Goal: Task Accomplishment & Management: Manage account settings

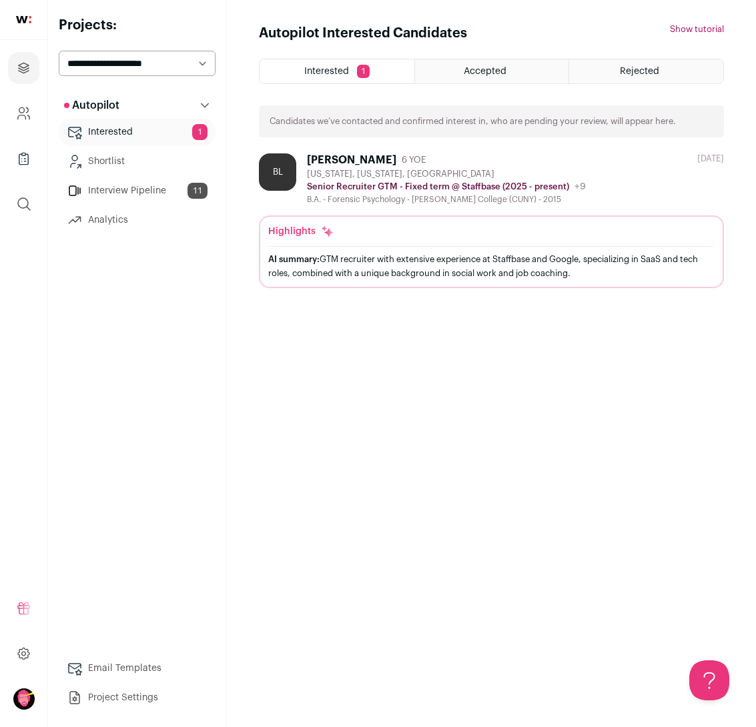
click at [311, 242] on div "Highlights AI summary: GTM recruiter with extensive experience at Staffbase and…" at bounding box center [491, 255] width 446 height 61
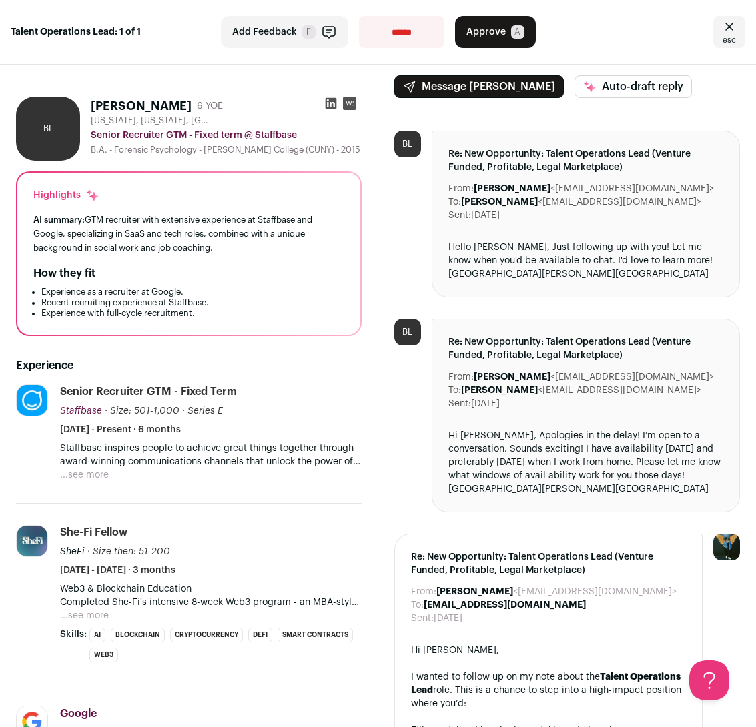
drag, startPoint x: 123, startPoint y: 148, endPoint x: 312, endPoint y: 149, distance: 188.8
click at [312, 151] on div "B.A. - Forensic Psychology - [PERSON_NAME] College (CUNY) - 2015" at bounding box center [226, 150] width 271 height 11
click at [312, 149] on div "B.A. - Forensic Psychology - [PERSON_NAME] College (CUNY) - 2015" at bounding box center [226, 150] width 271 height 11
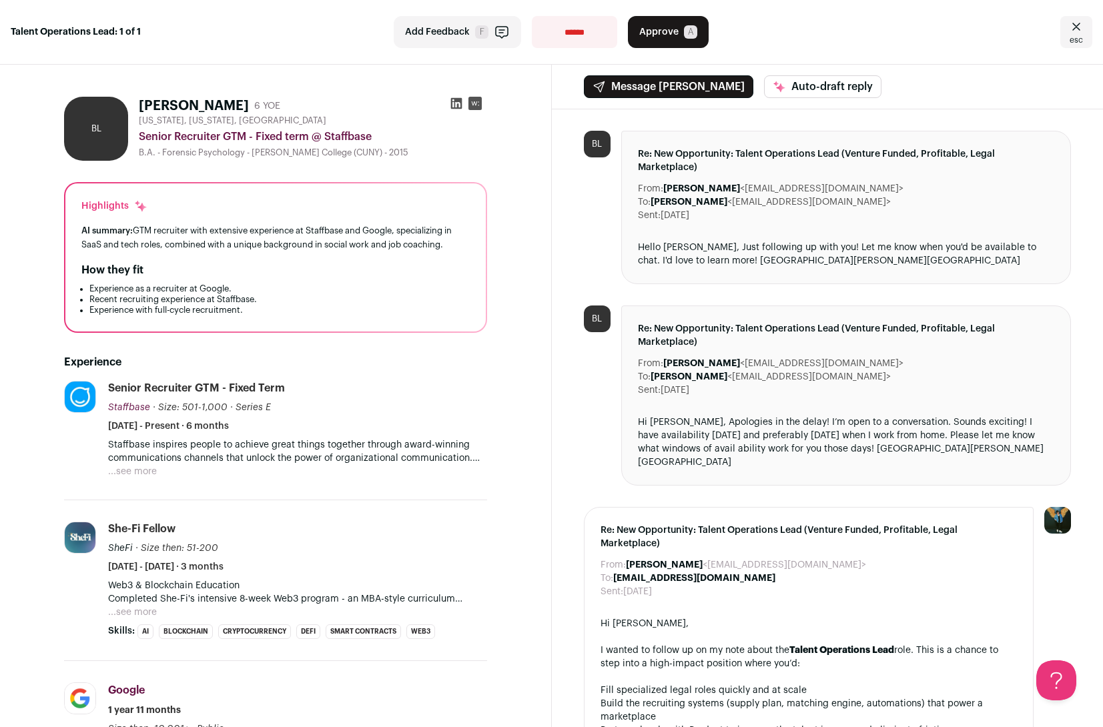
click at [755, 27] on icon "Close" at bounding box center [1076, 27] width 16 height 16
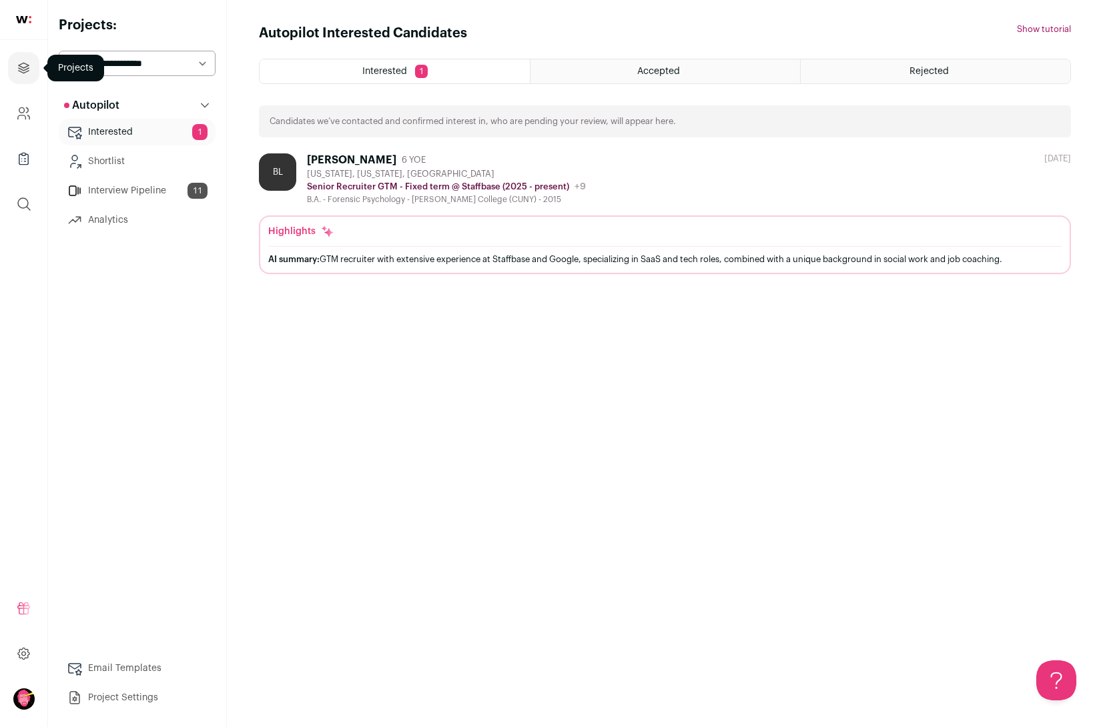
click at [23, 67] on icon "Projects" at bounding box center [23, 68] width 15 height 16
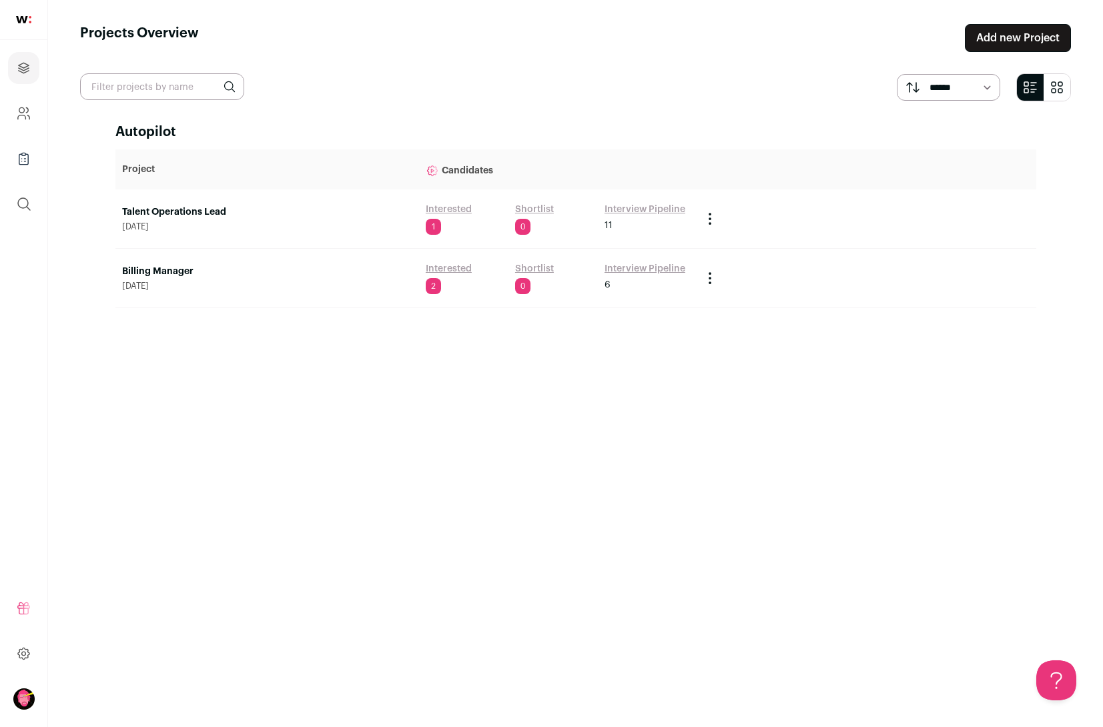
click at [209, 209] on link "Talent Operations Lead" at bounding box center [267, 211] width 290 height 13
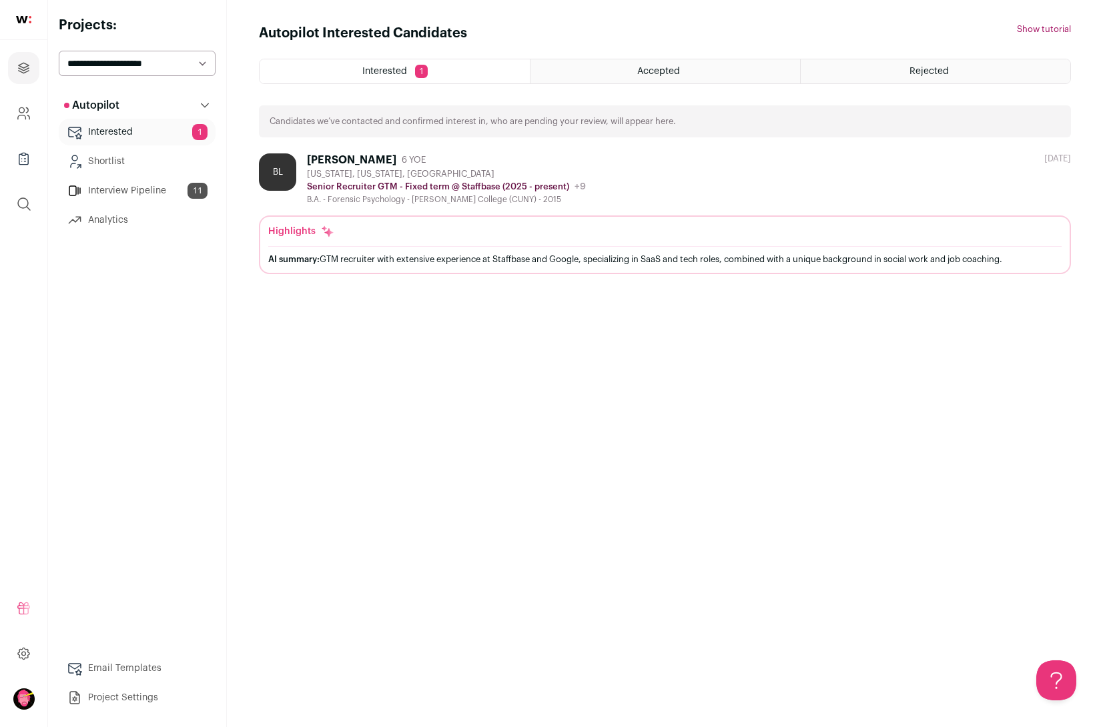
click at [638, 78] on div "Accepted" at bounding box center [664, 71] width 269 height 24
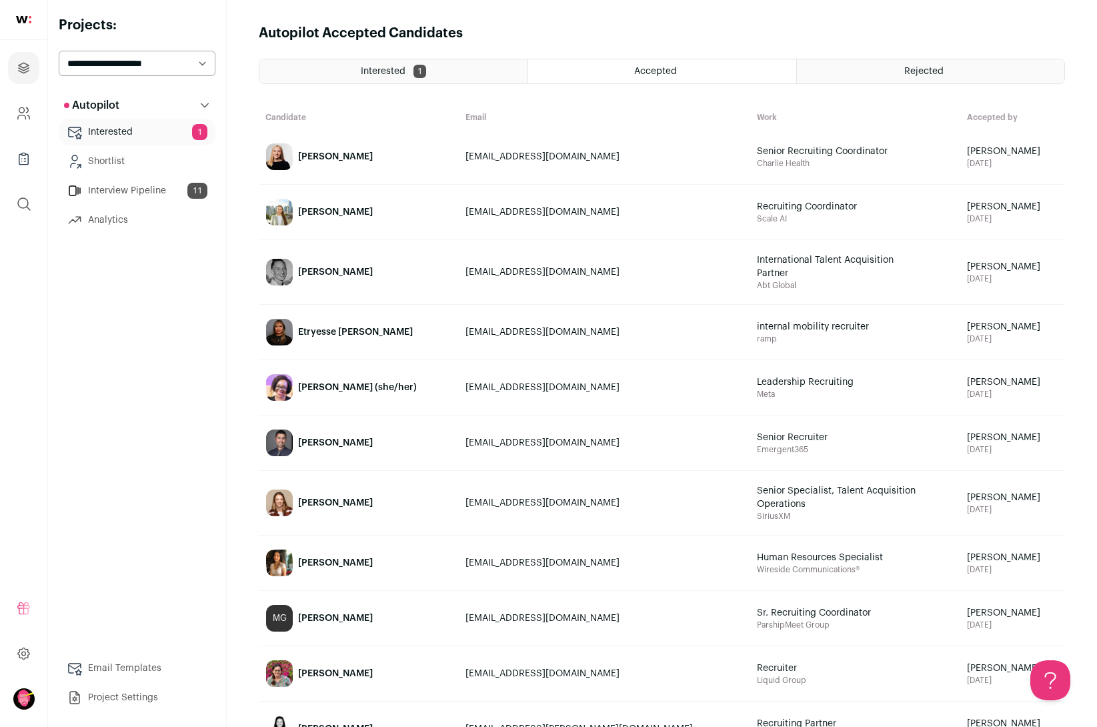
click at [877, 80] on div "Rejected" at bounding box center [930, 71] width 267 height 24
click at [458, 67] on div "Interested 1" at bounding box center [393, 71] width 268 height 24
click at [352, 62] on div "Interested 1" at bounding box center [393, 71] width 268 height 24
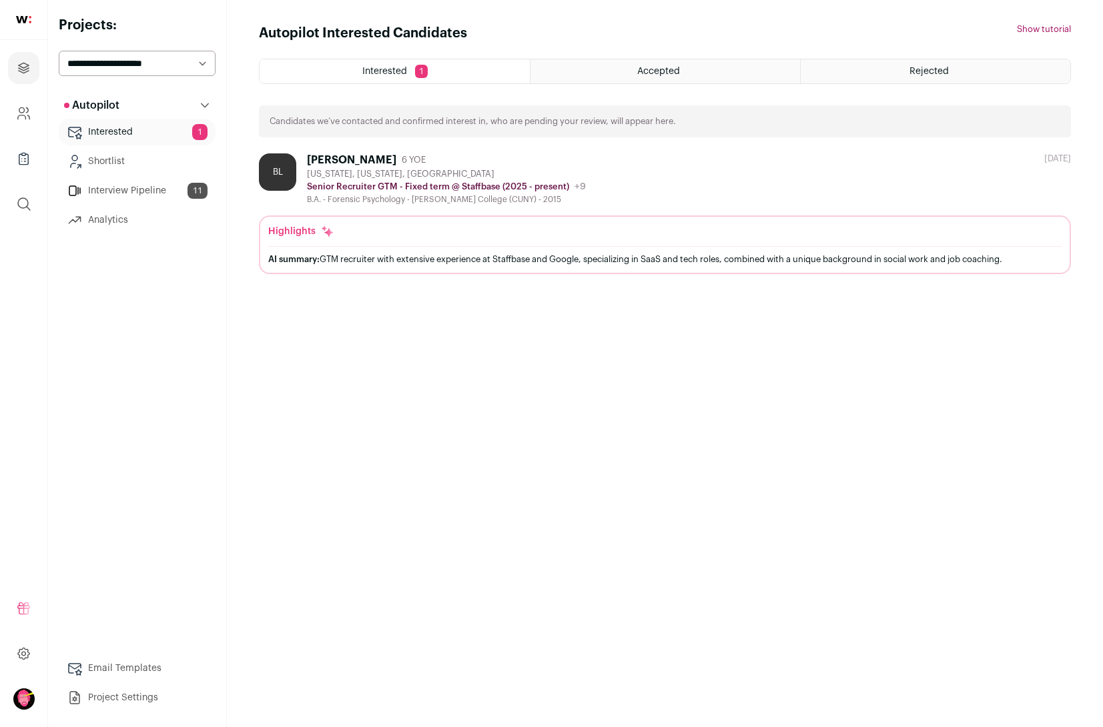
click at [139, 159] on link "Shortlist" at bounding box center [137, 161] width 157 height 27
